Goal: Transaction & Acquisition: Purchase product/service

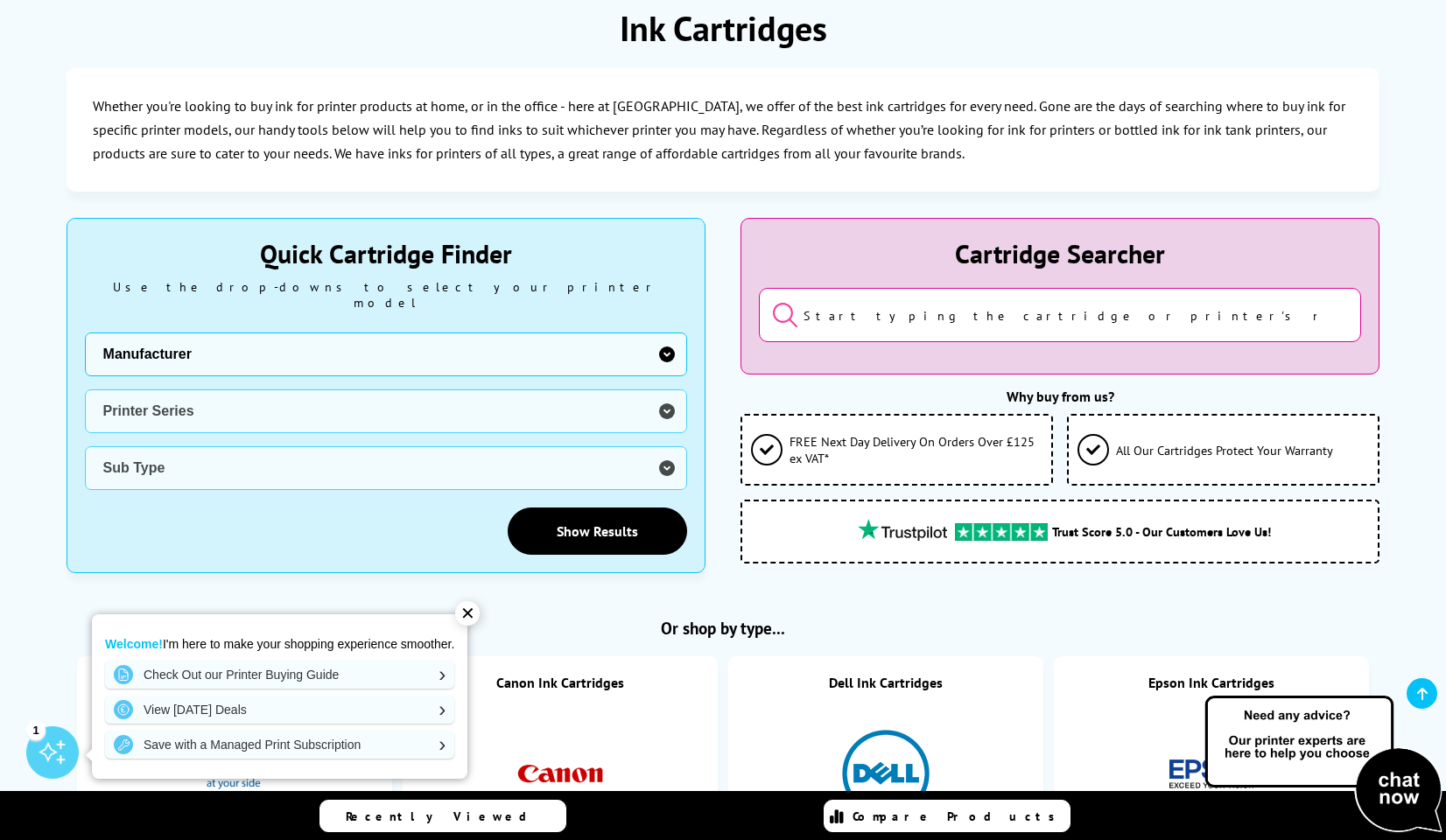
scroll to position [279, 0]
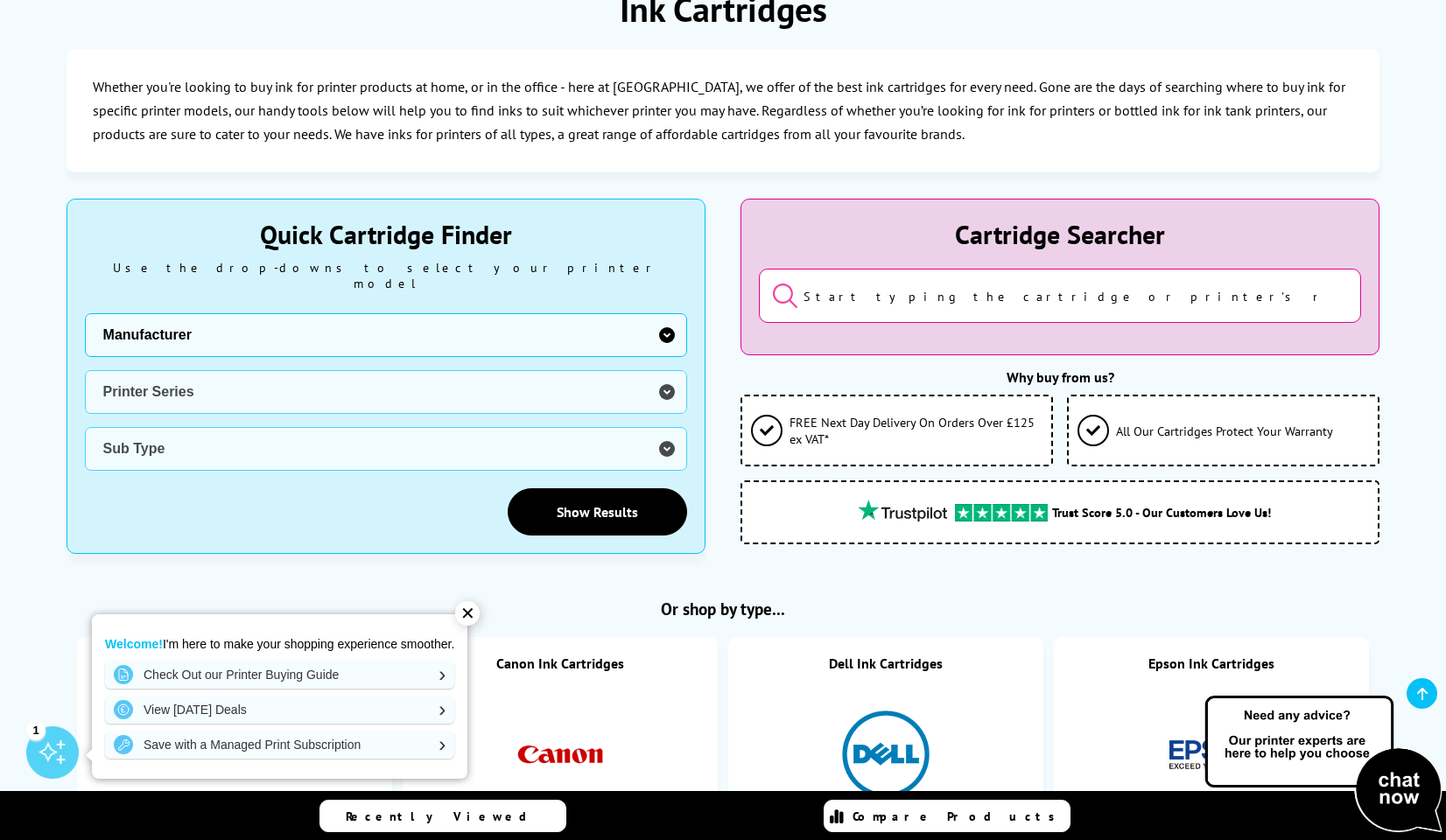
select select "12462"
select select "32951"
select select "32967"
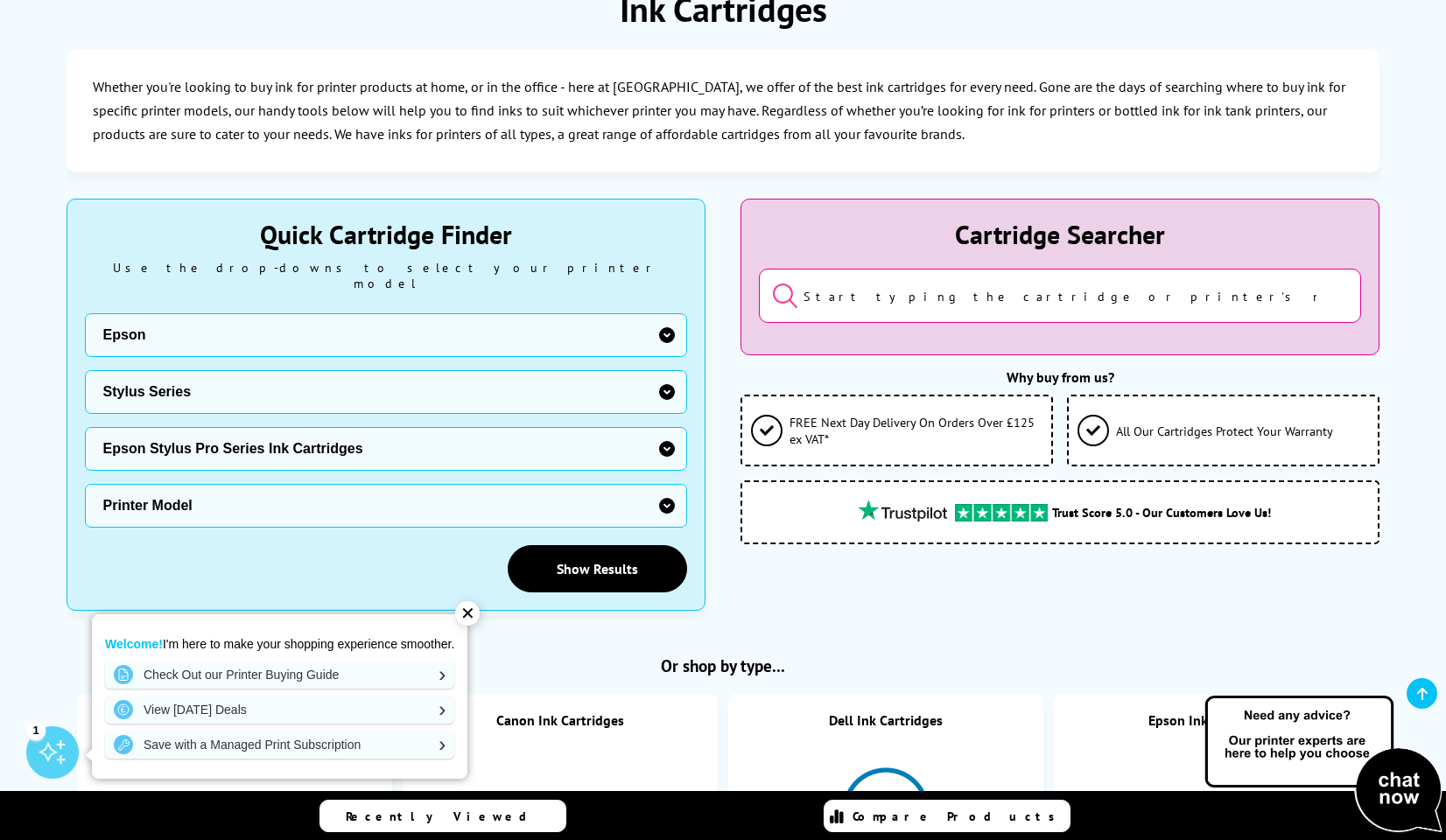
select select "22742"
click at [591, 557] on link "Show Results" at bounding box center [597, 568] width 179 height 47
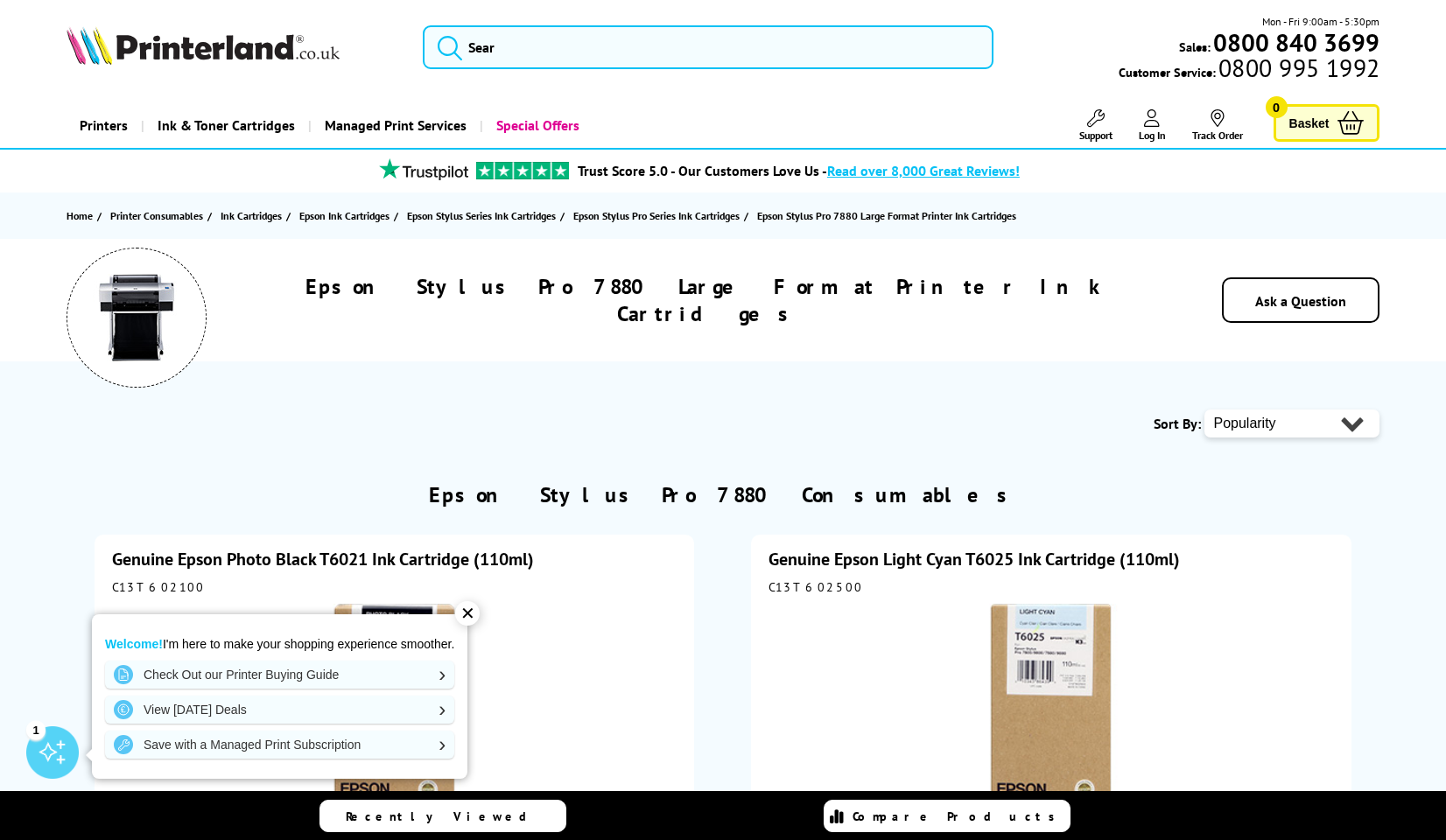
drag, startPoint x: 475, startPoint y: 613, endPoint x: 500, endPoint y: 605, distance: 26.2
click at [474, 615] on div "✕" at bounding box center [468, 614] width 25 height 25
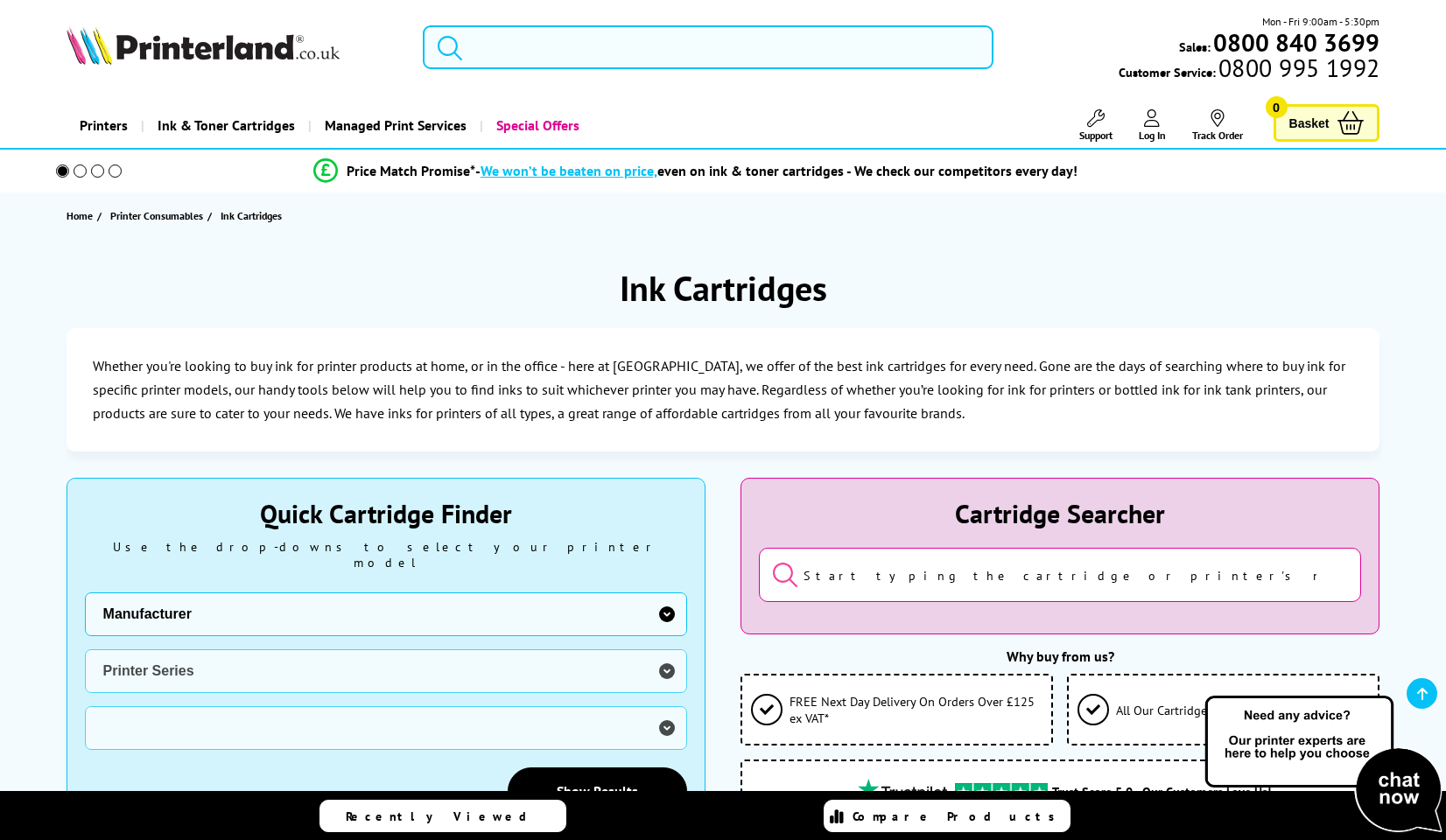
select select
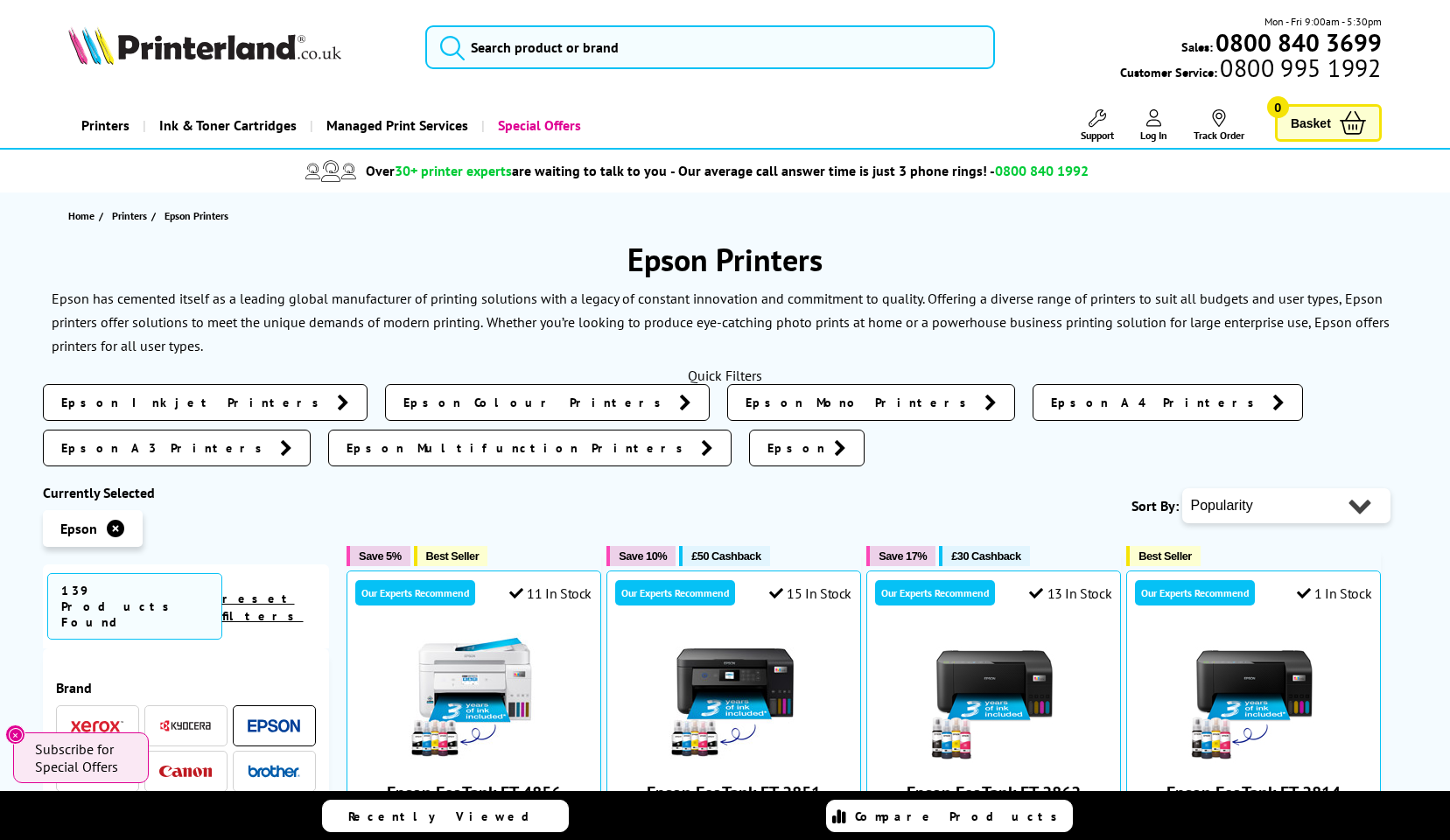
click at [190, 397] on link "Epson Inkjet Printers" at bounding box center [205, 402] width 324 height 37
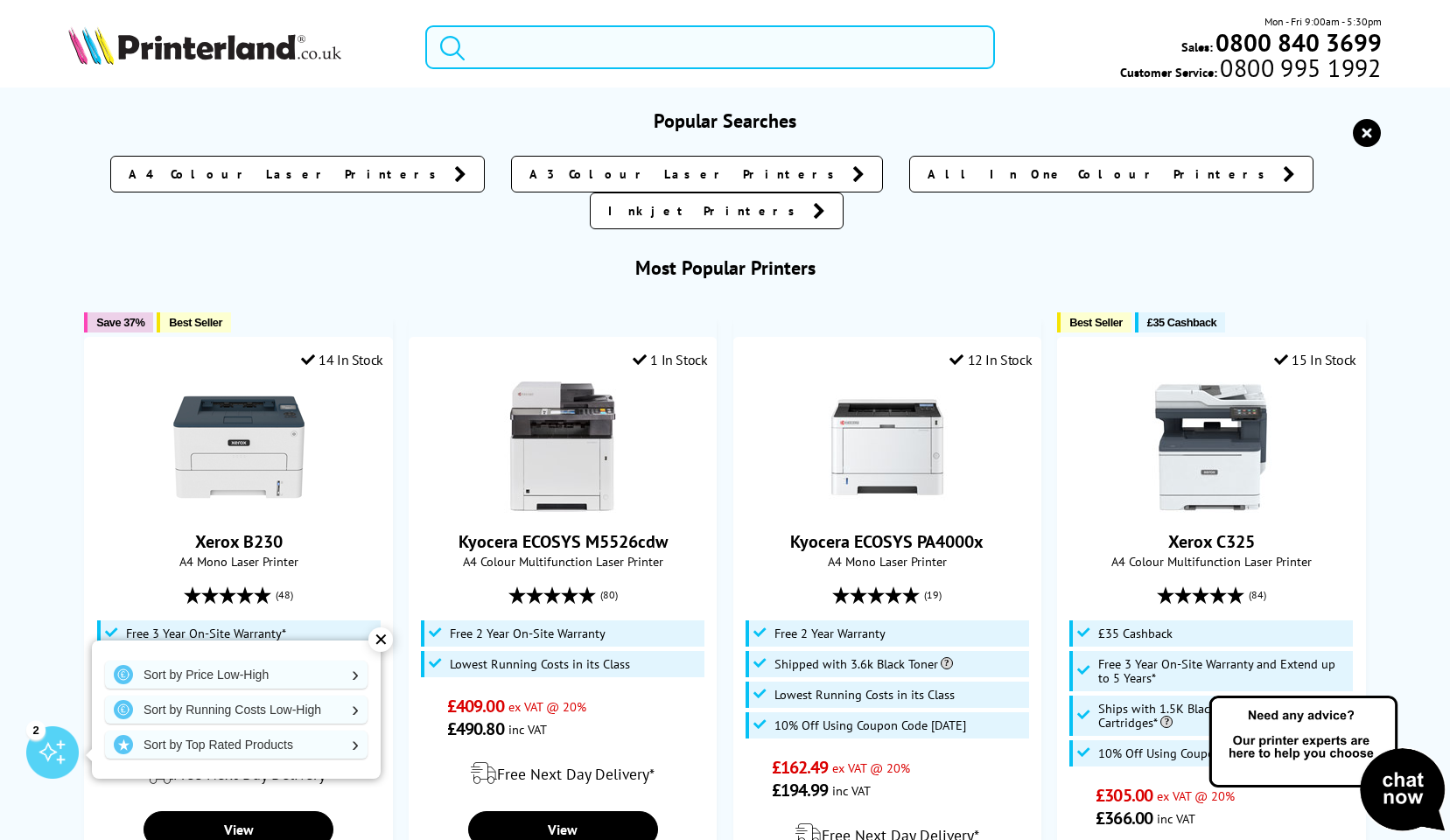
click at [640, 46] on input "search" at bounding box center [710, 47] width 570 height 43
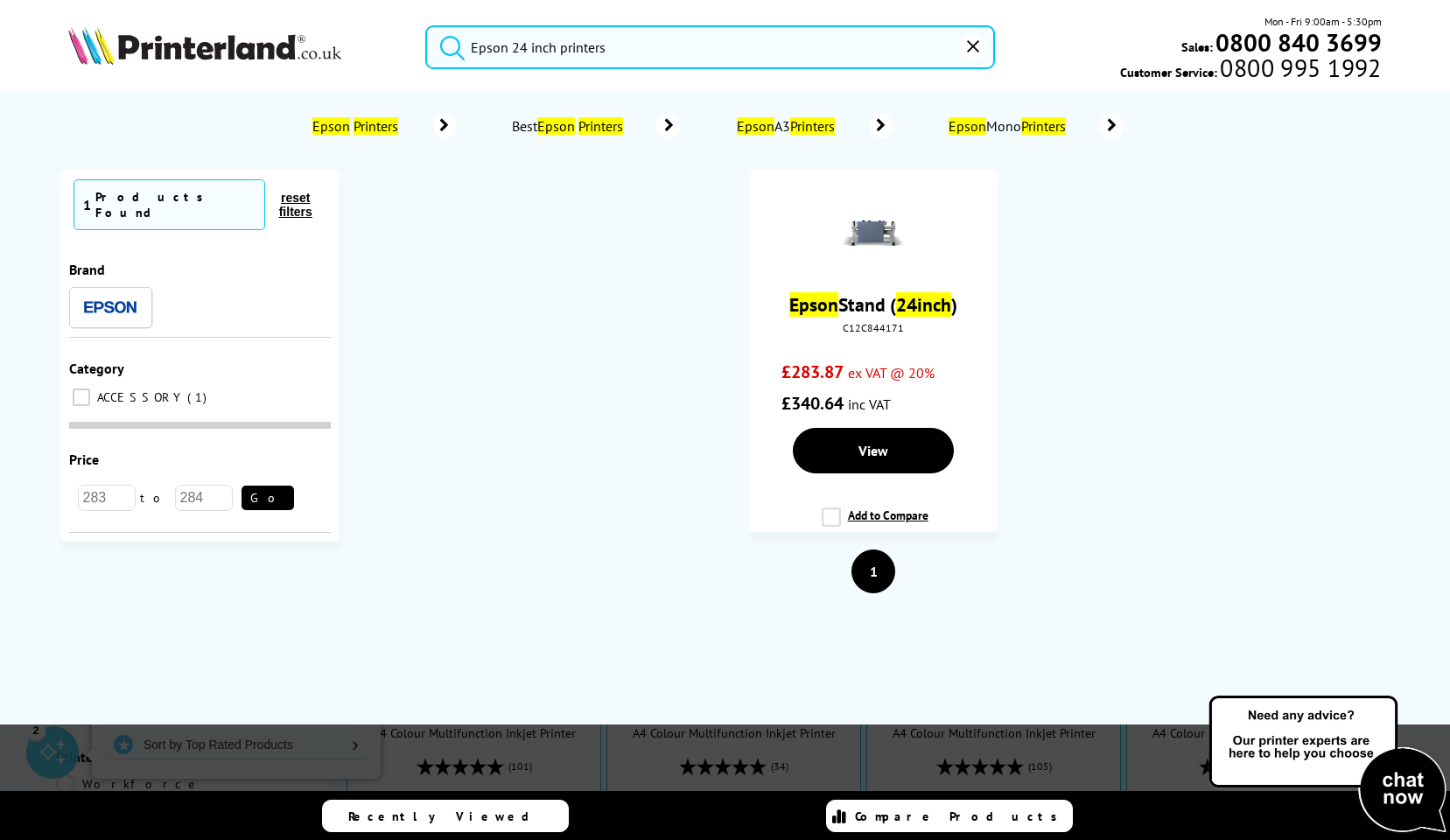
click at [447, 43] on button "submit" at bounding box center [448, 44] width 43 height 39
click at [542, 303] on ol "Epson Stand ( 24inch ) C12C844171 £283.87 ex VAT @ 20% £340.64 inc VAT View Add…" at bounding box center [874, 360] width 1033 height 379
type input "Epson 24 inch prin"
